Goal: Transaction & Acquisition: Purchase product/service

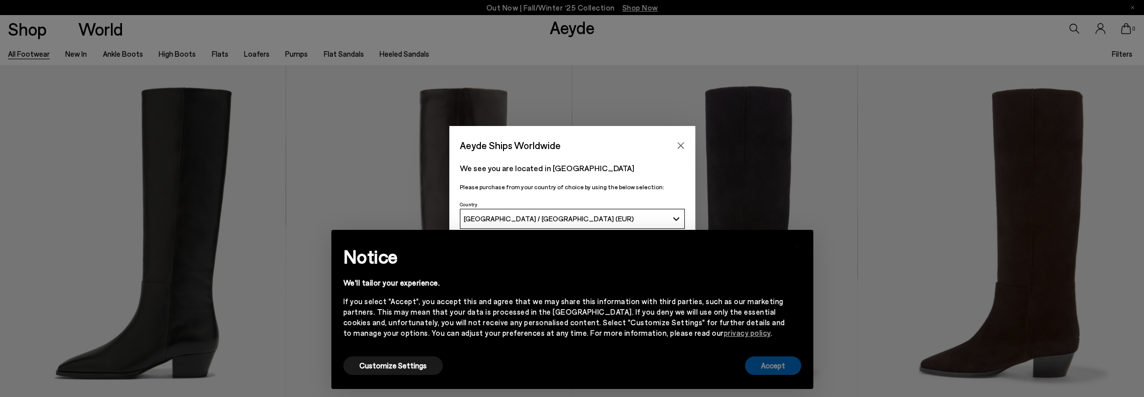
click at [781, 369] on button "Accept" at bounding box center [773, 365] width 56 height 19
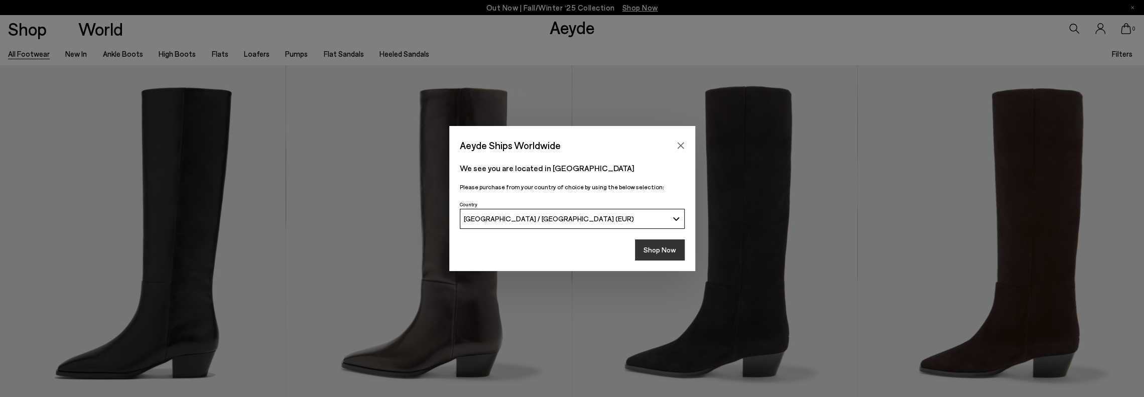
click at [662, 257] on button "Shop Now" at bounding box center [660, 249] width 50 height 21
click at [662, 248] on button "Shop Now" at bounding box center [660, 249] width 50 height 21
click at [664, 247] on button "Shop Now" at bounding box center [660, 249] width 50 height 21
click at [678, 139] on button "Close" at bounding box center [680, 145] width 15 height 15
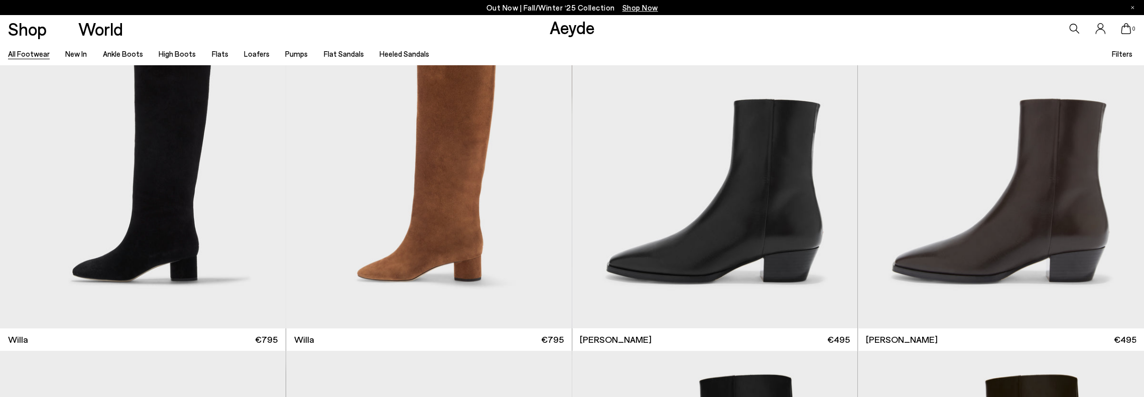
scroll to position [853, 0]
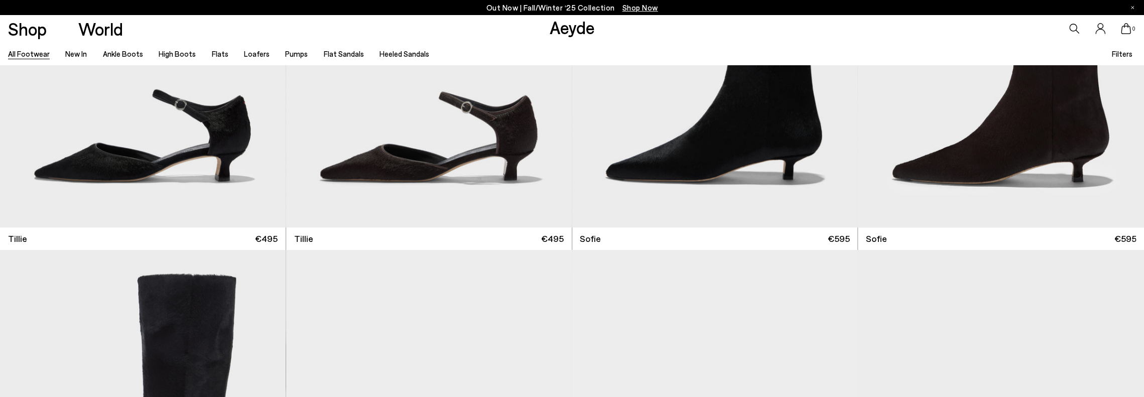
scroll to position [4669, 0]
